Goal: Transaction & Acquisition: Purchase product/service

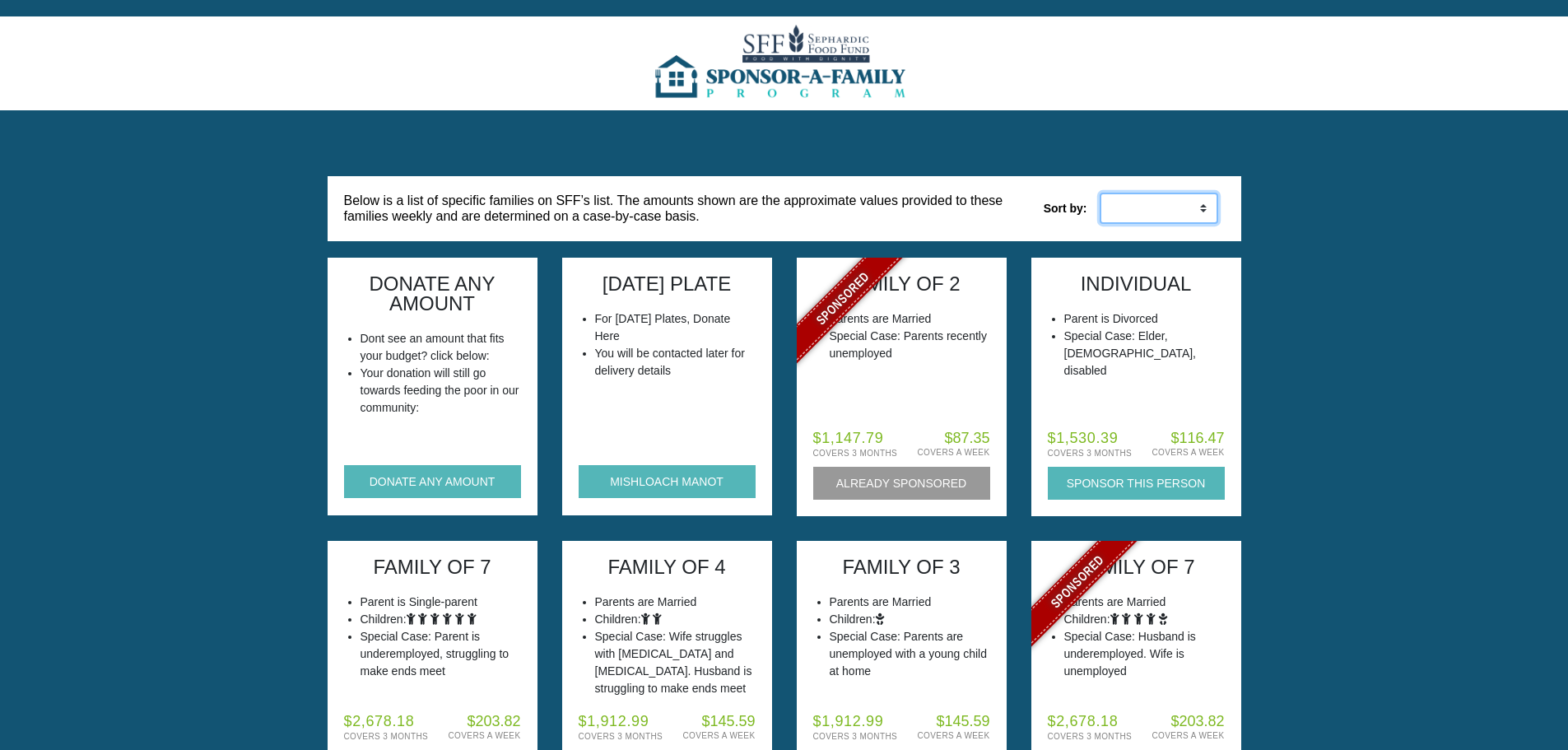
click at [1186, 220] on select "Low to High High to Low" at bounding box center [1159, 208] width 119 height 32
click at [1164, 208] on select "Low to High High to Low" at bounding box center [1159, 208] width 119 height 32
click at [1099, 193] on select "Low to High High to Low" at bounding box center [1159, 208] width 119 height 32
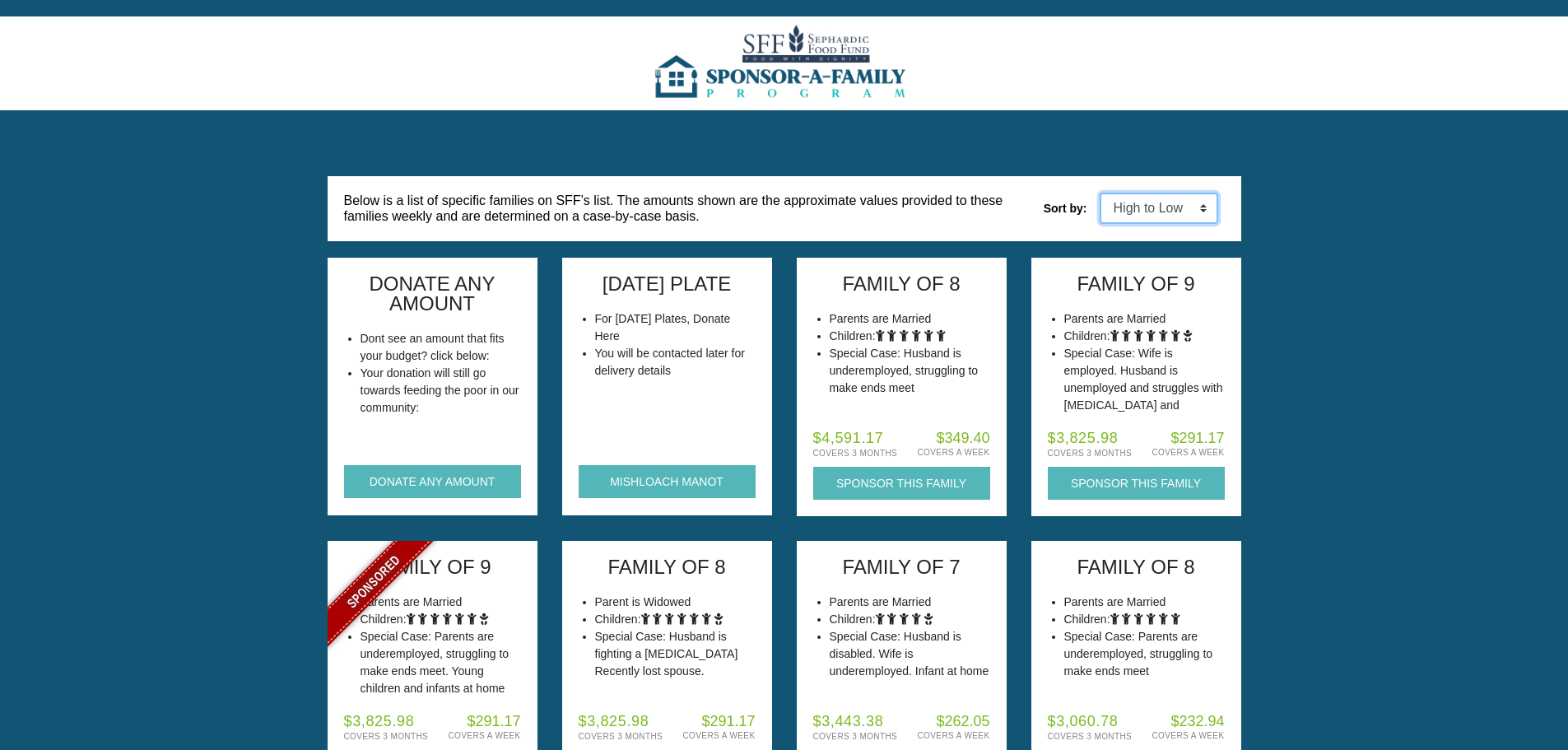
drag, startPoint x: 1156, startPoint y: 206, endPoint x: 1144, endPoint y: 224, distance: 21.6
click at [1156, 206] on select "Low to High High to Low" at bounding box center [1159, 208] width 119 height 32
select select "weekly_asc"
click at [1099, 193] on select "Low to High High to Low" at bounding box center [1159, 208] width 119 height 32
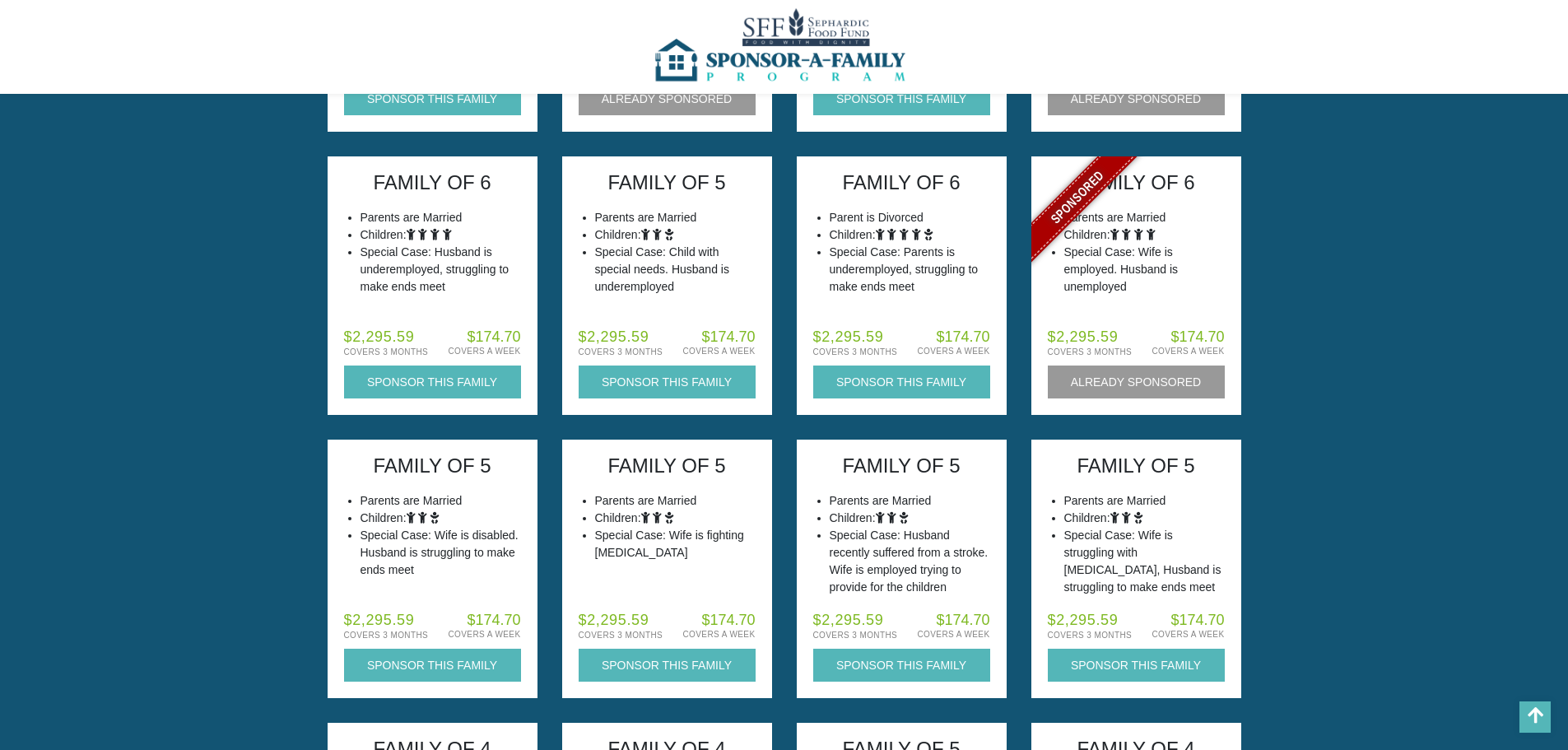
scroll to position [5187, 0]
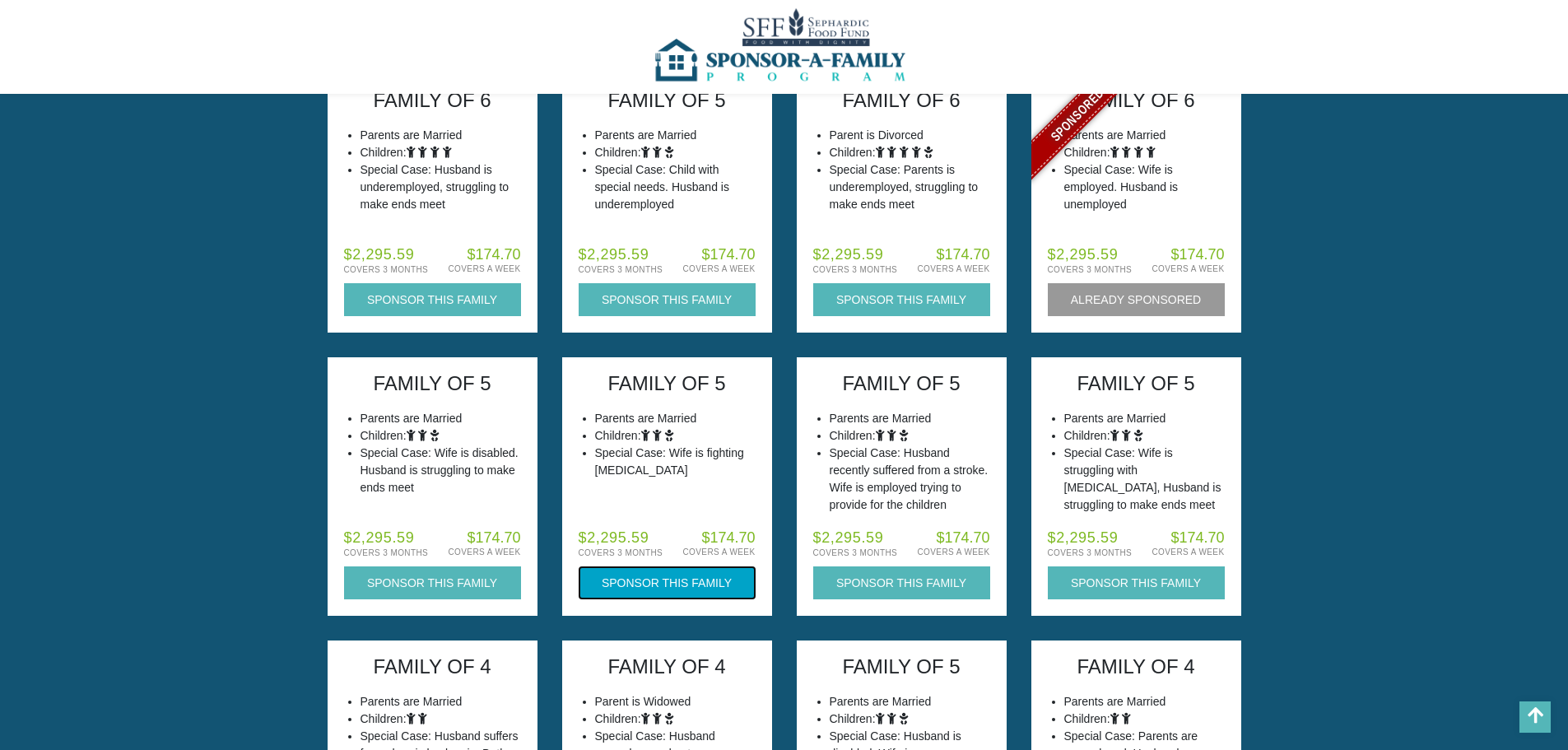
click at [658, 585] on button "Sponsor this Family" at bounding box center [667, 582] width 177 height 33
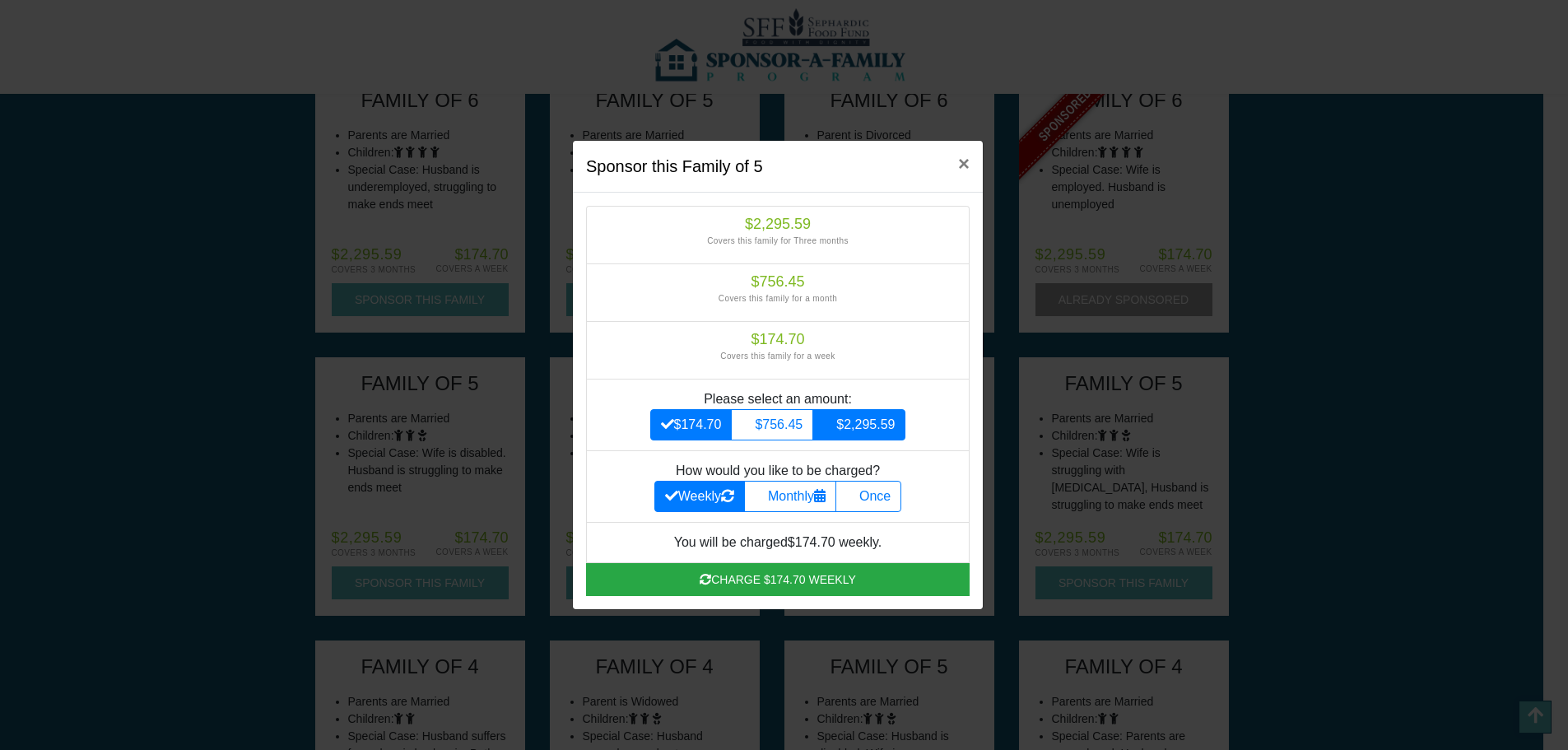
click at [883, 427] on label "$2,295.59" at bounding box center [858, 425] width 93 height 32
click at [834, 425] on input "$2,295.59" at bounding box center [828, 420] width 11 height 11
radio input "true"
click at [881, 491] on label "Once" at bounding box center [868, 496] width 66 height 32
click at [857, 491] on input "Once" at bounding box center [852, 492] width 11 height 11
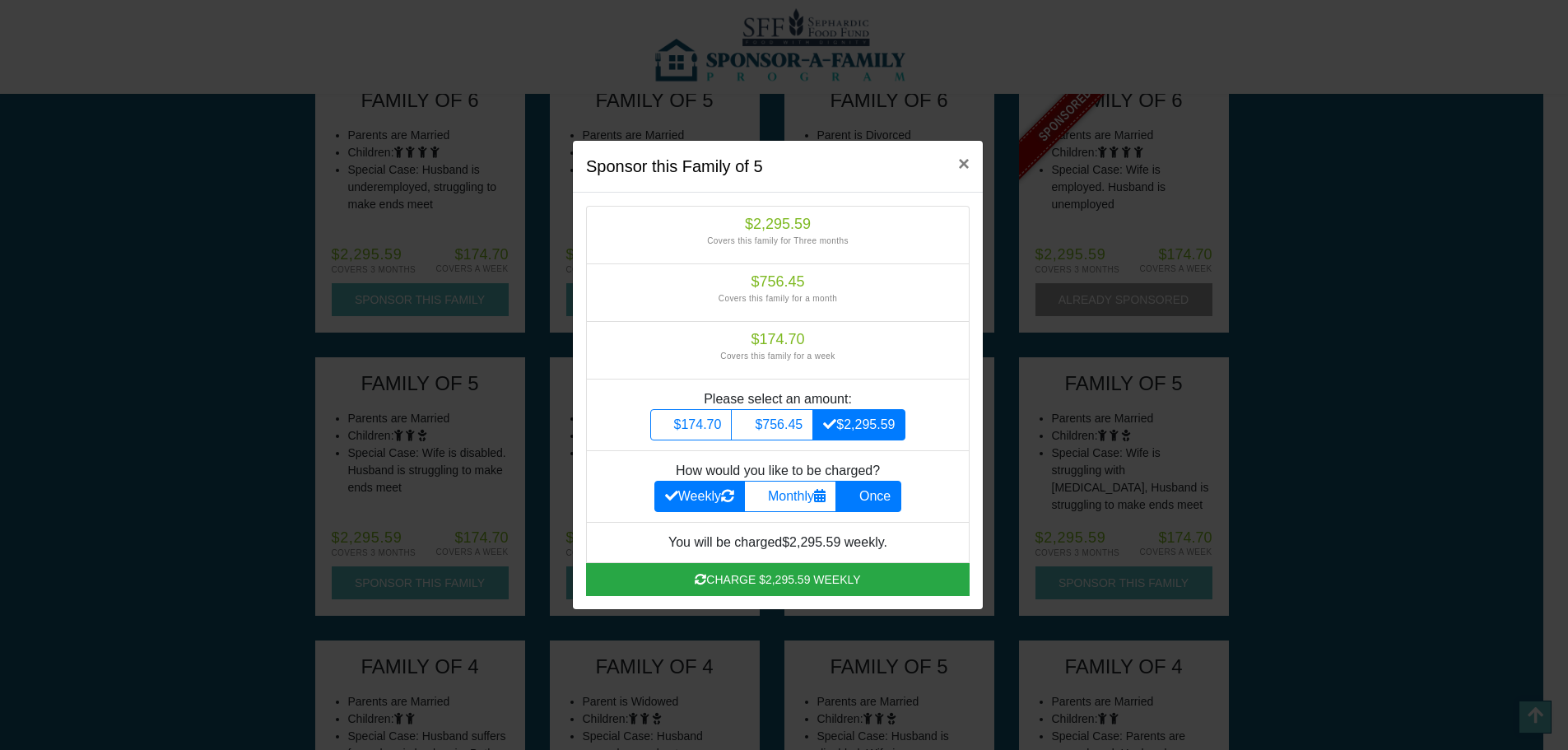
radio input "true"
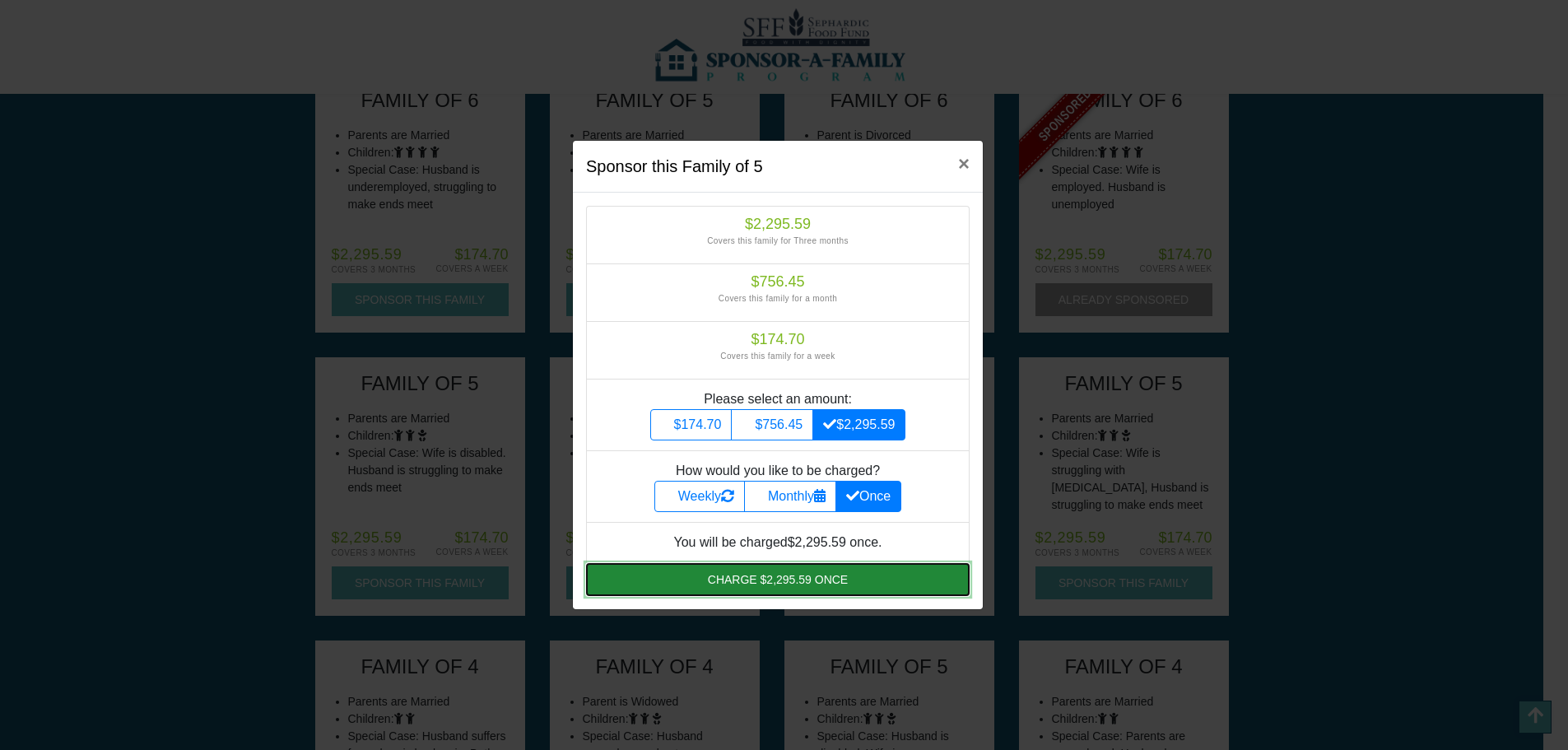
click at [769, 581] on button "Charge $2,295.59 once" at bounding box center [778, 580] width 384 height 33
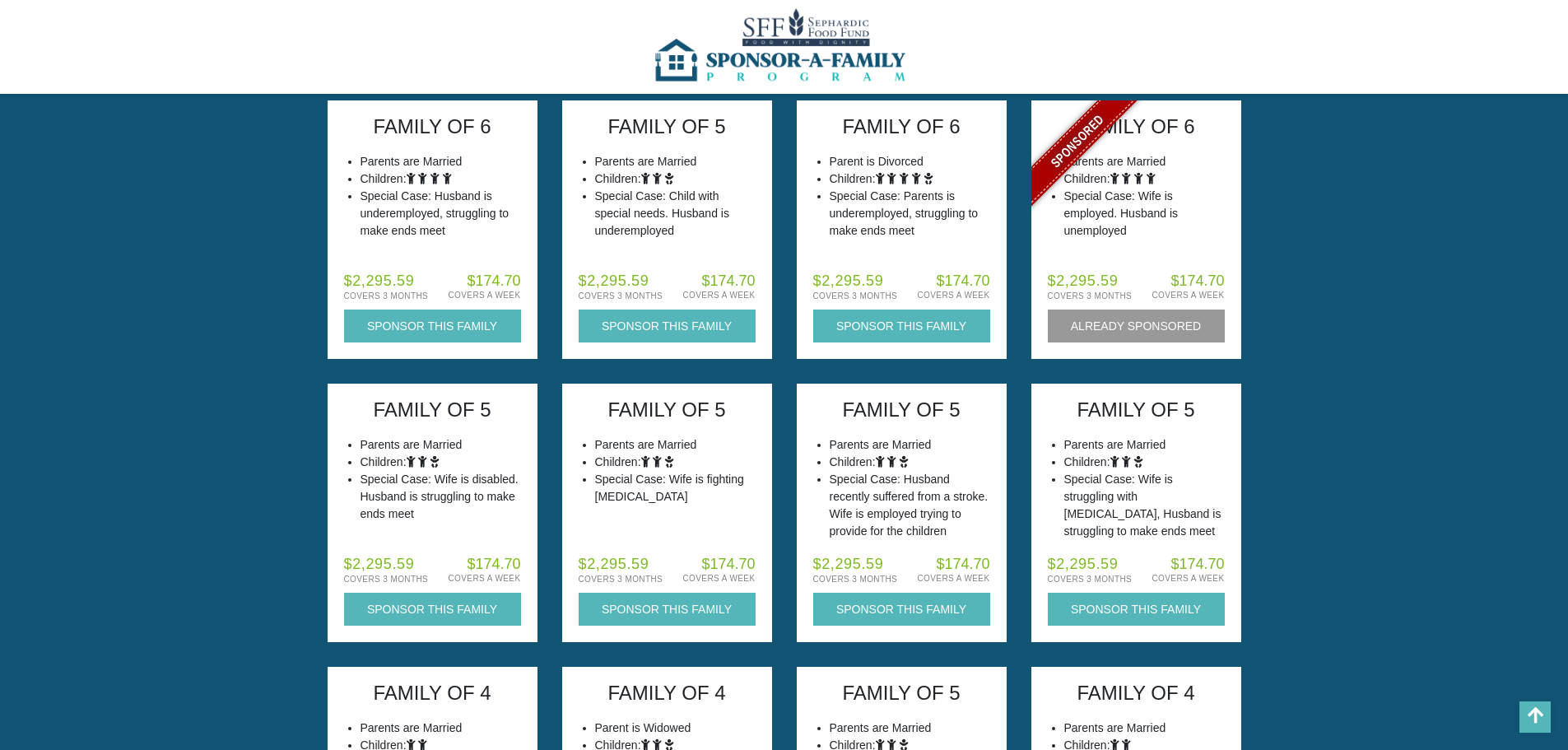
scroll to position [5187, 0]
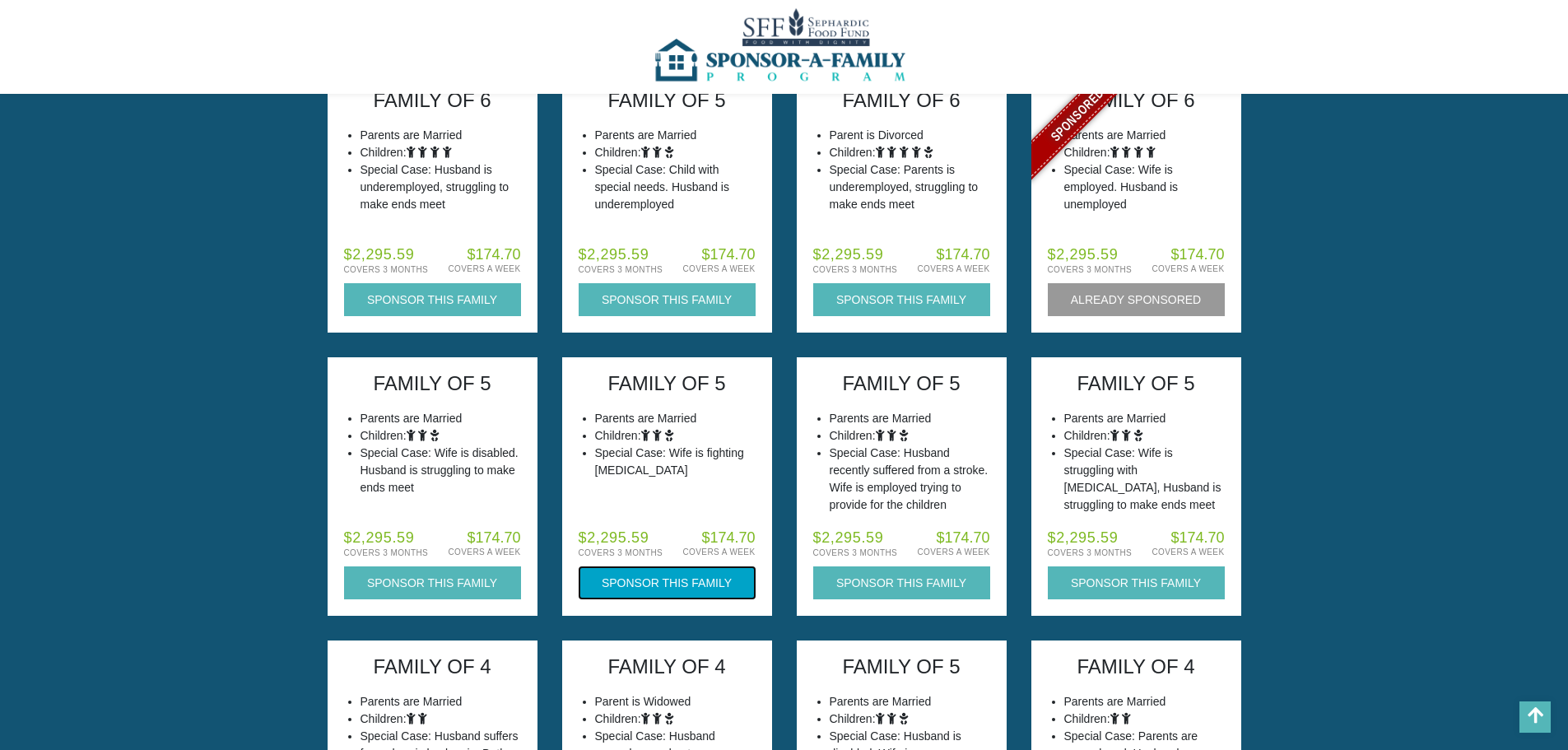
click at [666, 582] on button "Sponsor this Family" at bounding box center [667, 582] width 177 height 33
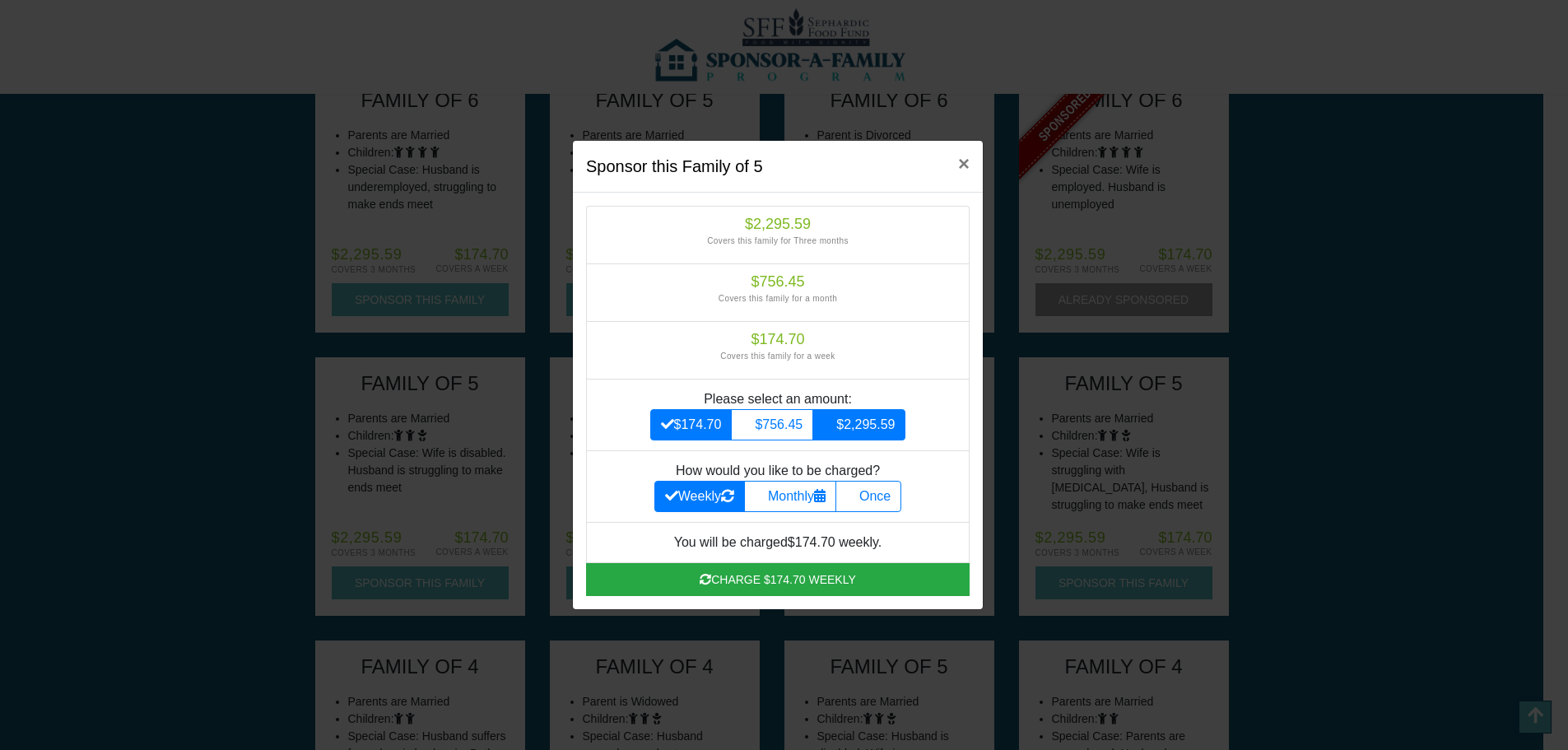
click at [869, 432] on label "$2,295.59" at bounding box center [858, 425] width 93 height 32
click at [834, 425] on input "$2,295.59" at bounding box center [828, 420] width 11 height 11
radio input "true"
click at [859, 491] on icon at bounding box center [852, 496] width 14 height 14
click at [857, 491] on input "Once" at bounding box center [852, 492] width 11 height 11
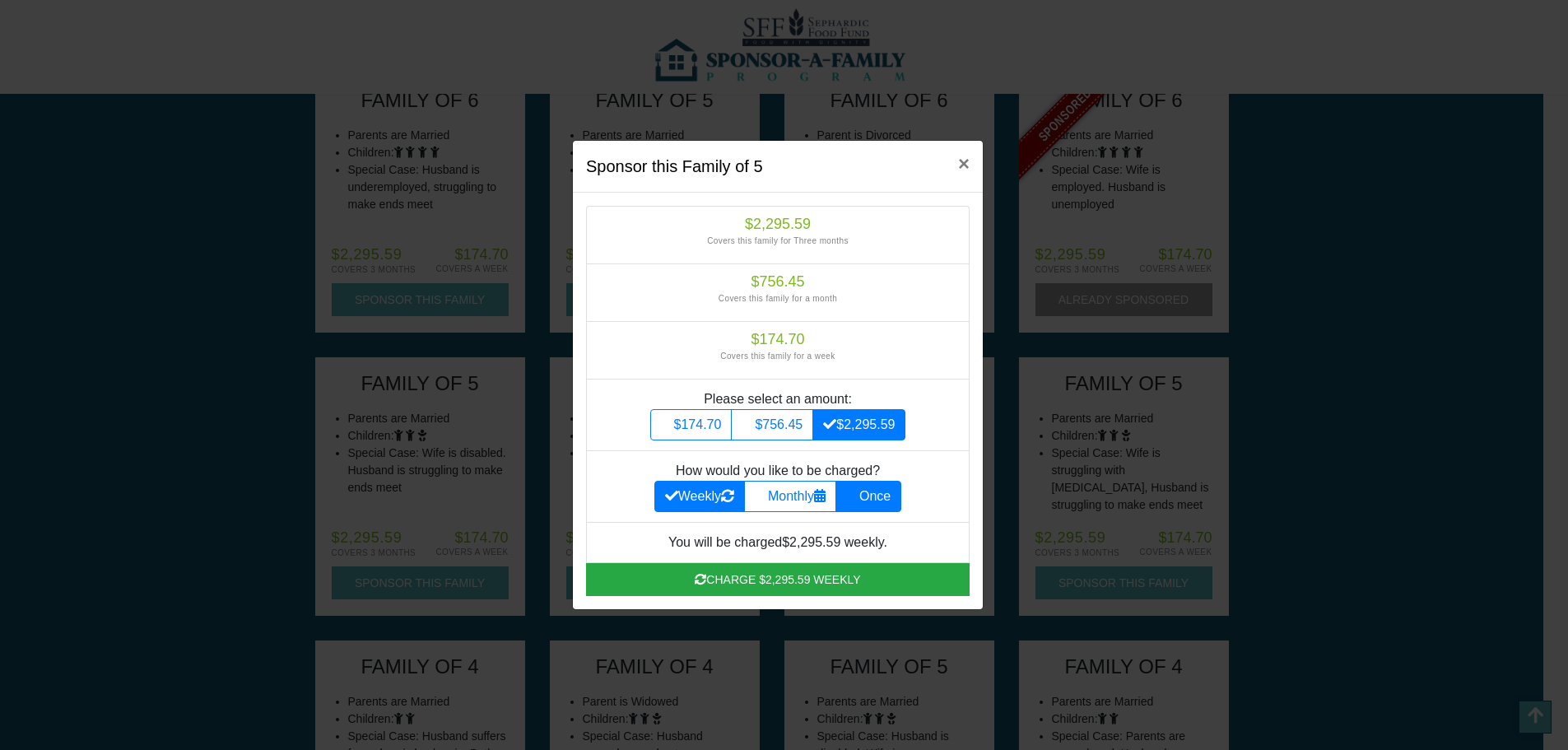
radio input "true"
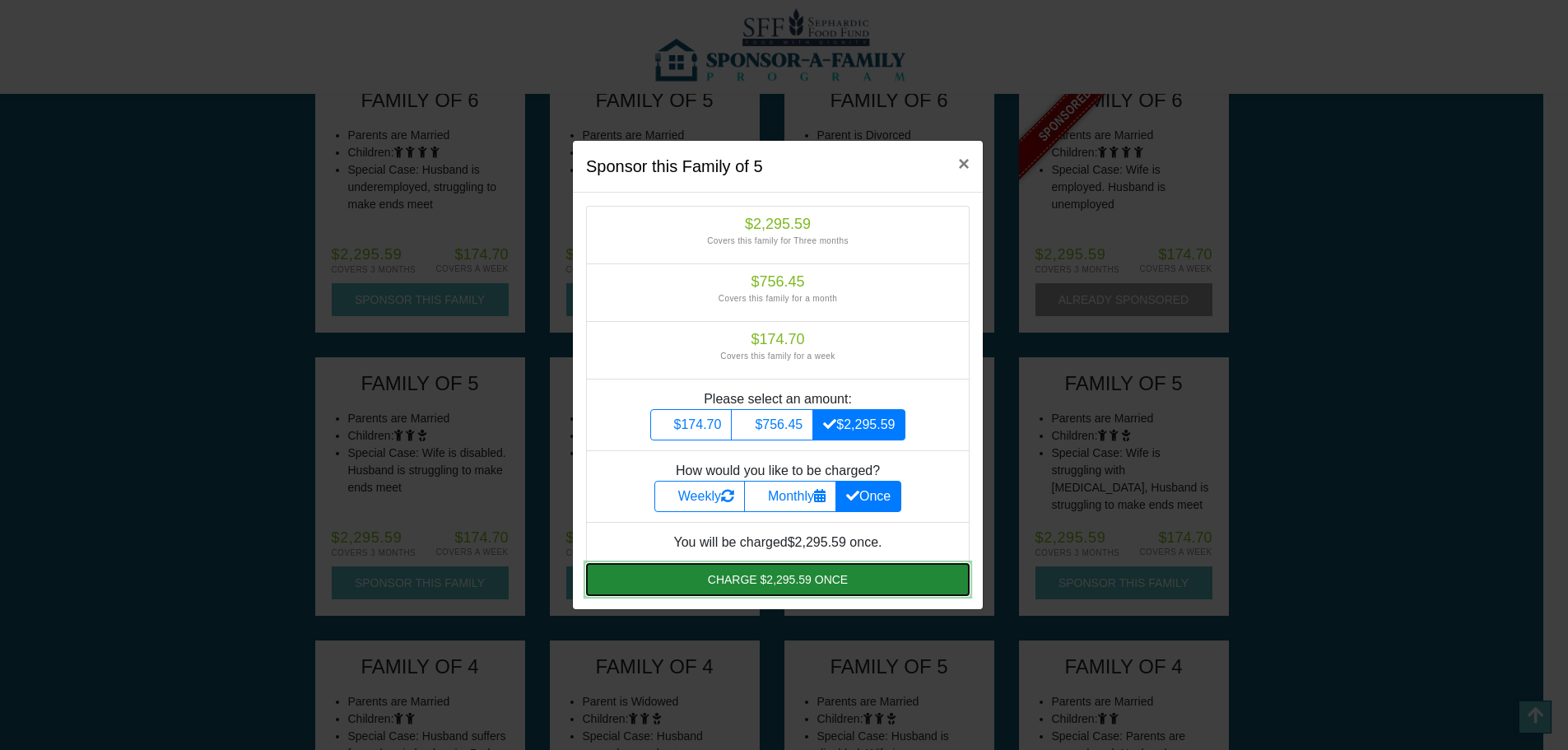
click at [789, 580] on button "Charge $2,295.59 once" at bounding box center [778, 580] width 384 height 33
